Goal: Navigation & Orientation: Find specific page/section

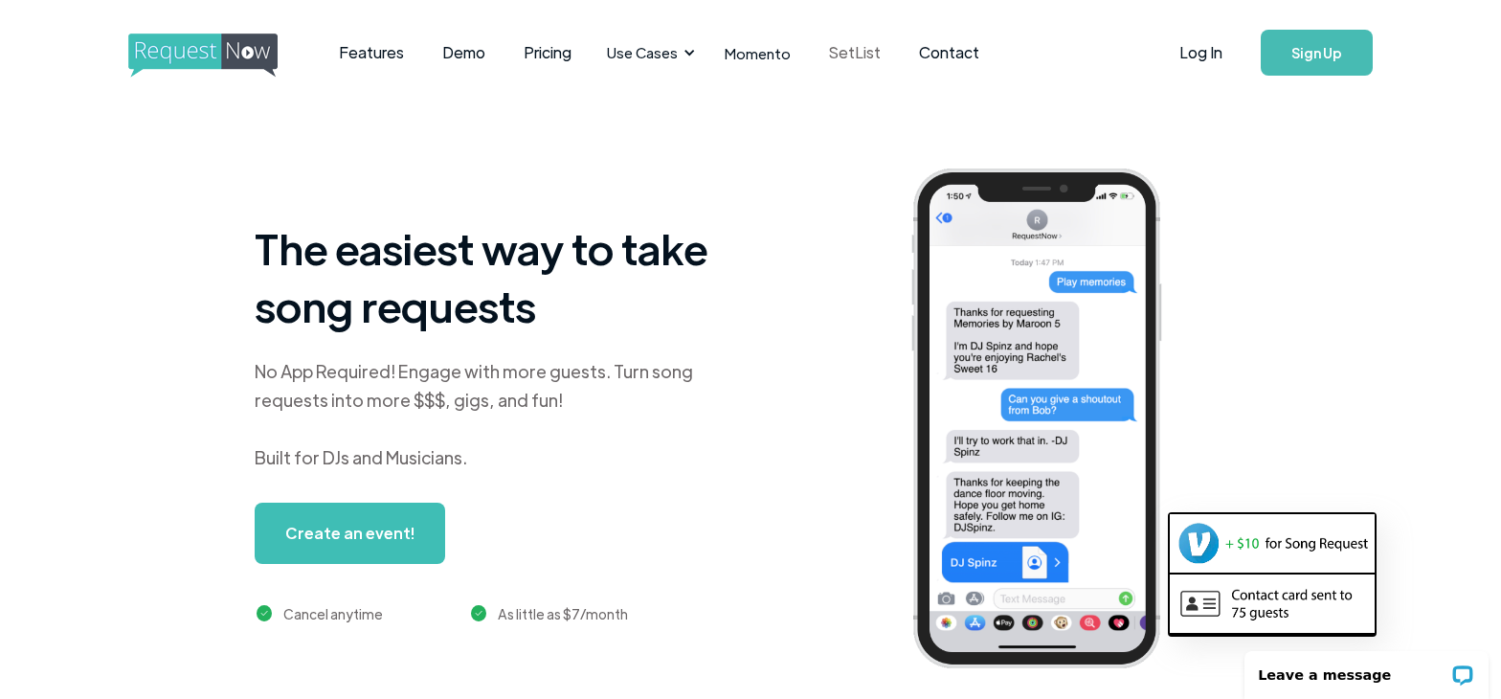
click at [830, 54] on link "SetList" at bounding box center [855, 52] width 90 height 59
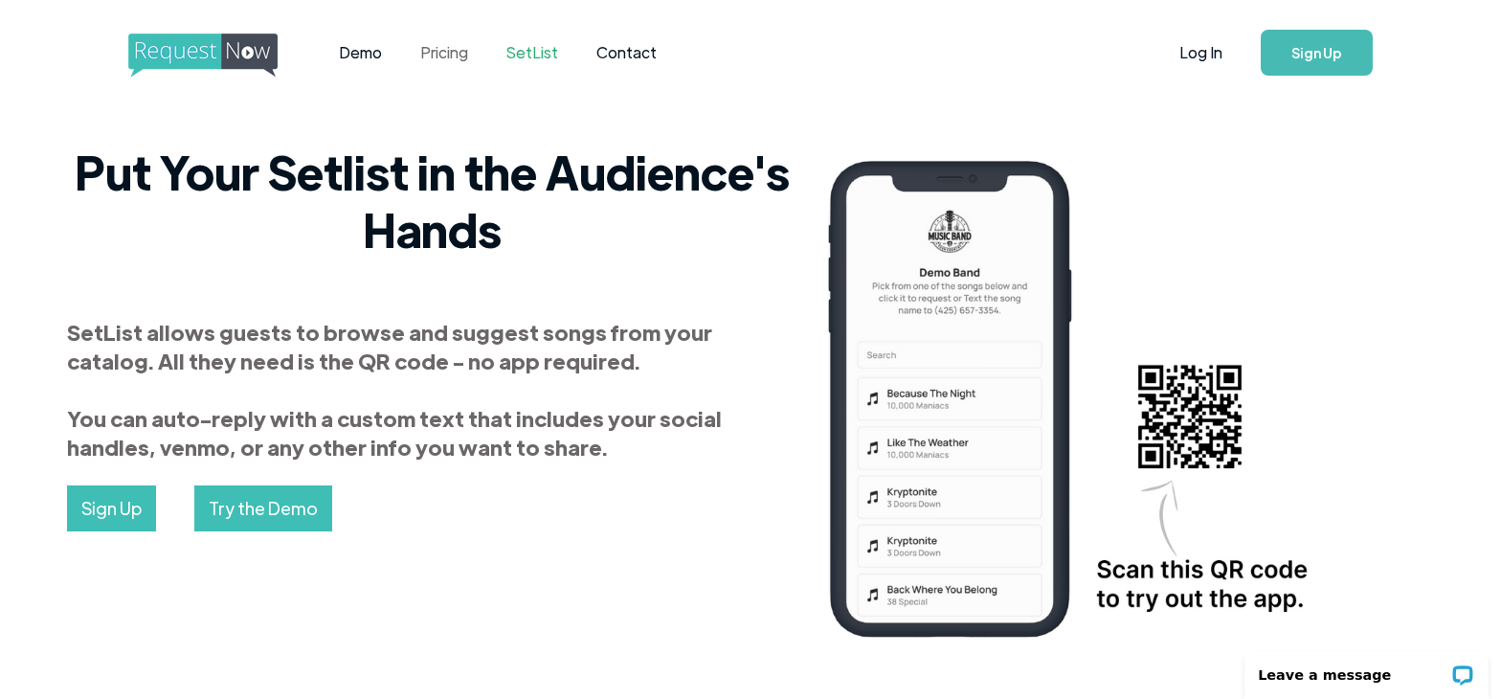
click at [452, 58] on link "Pricing" at bounding box center [444, 52] width 86 height 59
click at [458, 55] on link "Pricing" at bounding box center [444, 52] width 86 height 59
click at [179, 44] on img "home" at bounding box center [220, 56] width 185 height 44
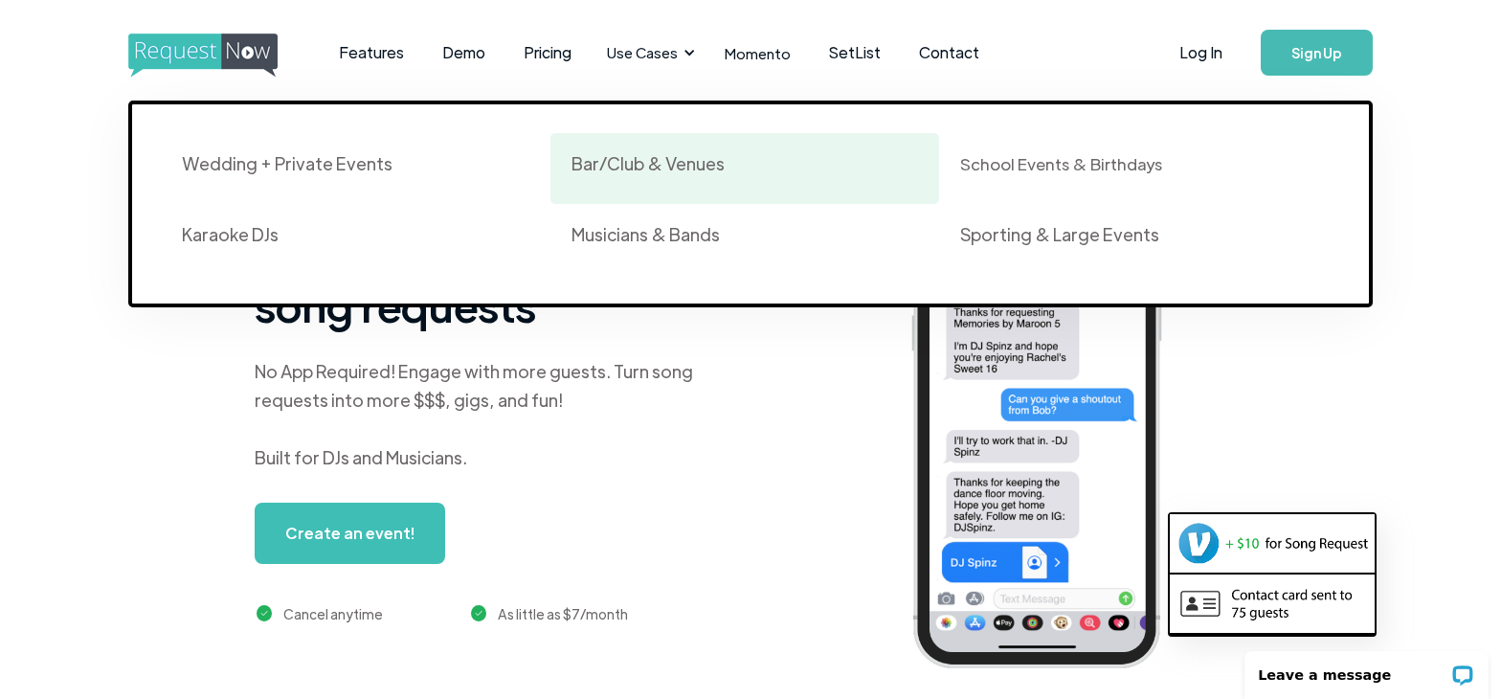
click at [653, 165] on div "Bar/Club & Venues" at bounding box center [648, 163] width 153 height 23
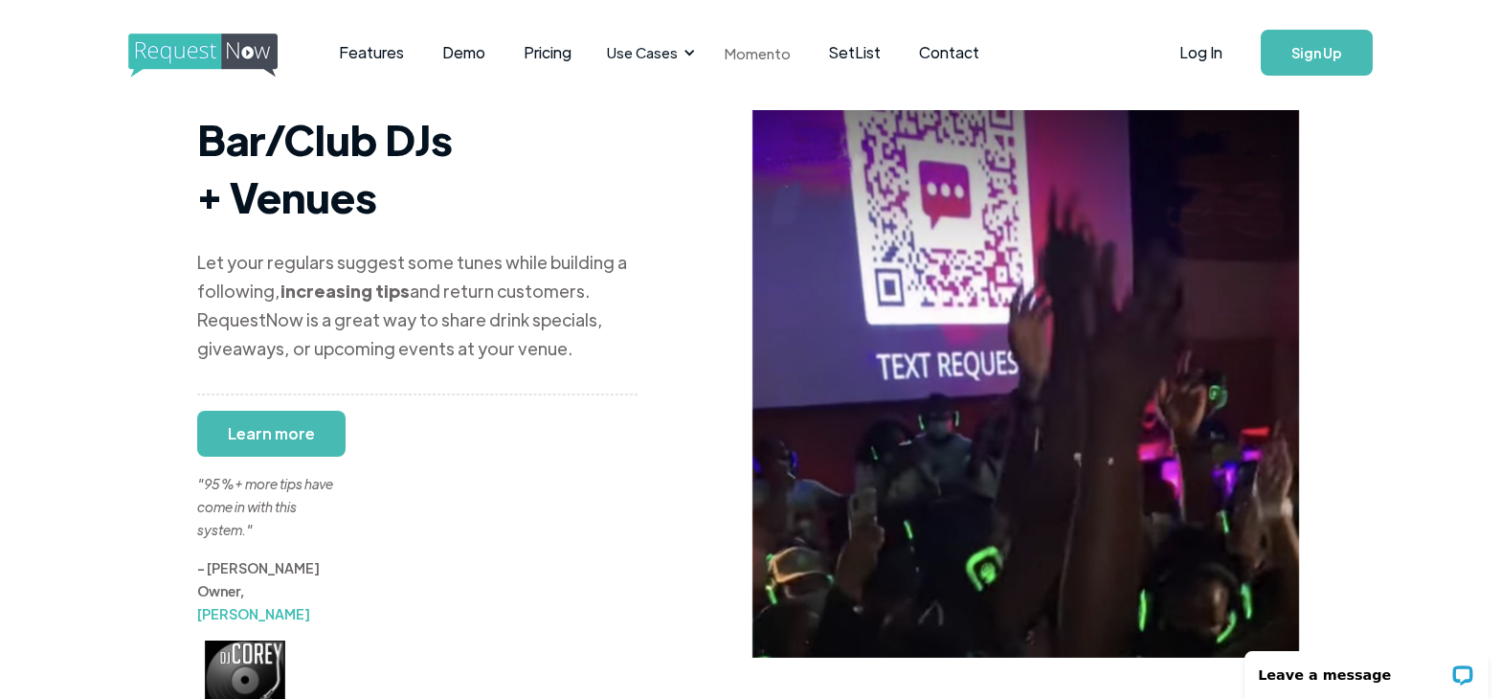
click at [739, 54] on link "Momento" at bounding box center [758, 53] width 104 height 56
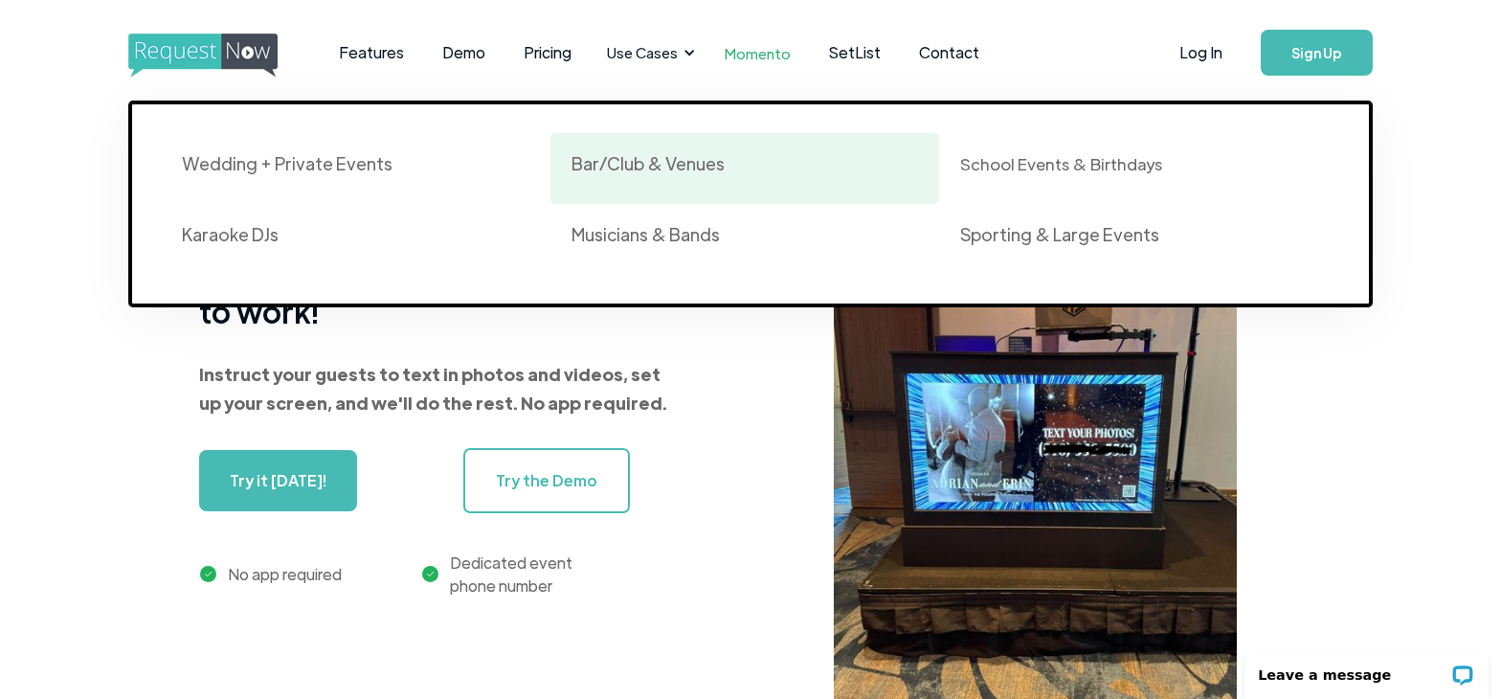
click at [617, 165] on div "Bar/Club & Venues" at bounding box center [648, 163] width 153 height 23
